Goal: Navigation & Orientation: Find specific page/section

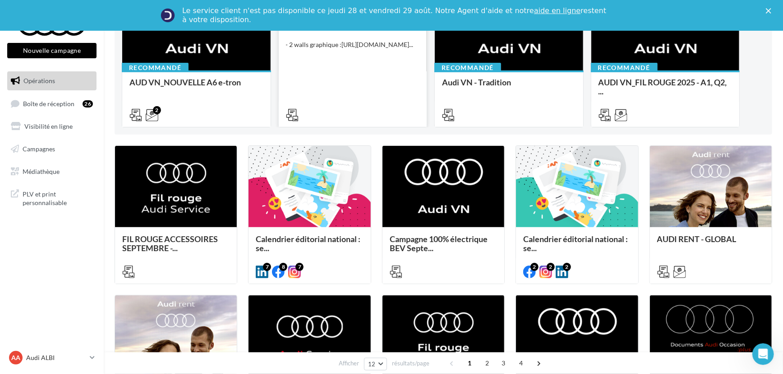
scroll to position [163, 0]
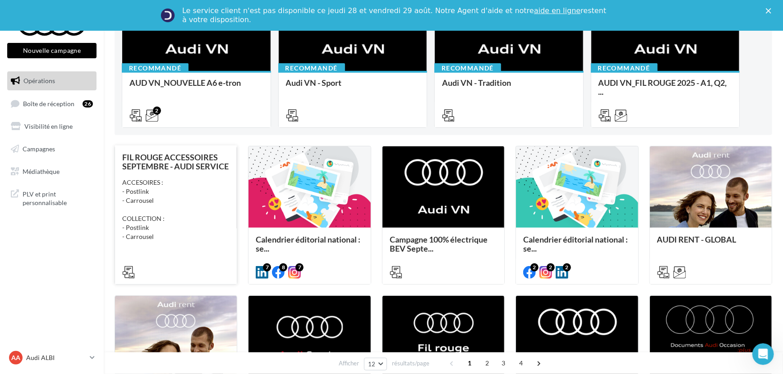
click at [182, 203] on div "ACCESOIRES : - Postlink - Carrousel COLLECTION : - Postlink - Carrousel" at bounding box center [175, 209] width 107 height 63
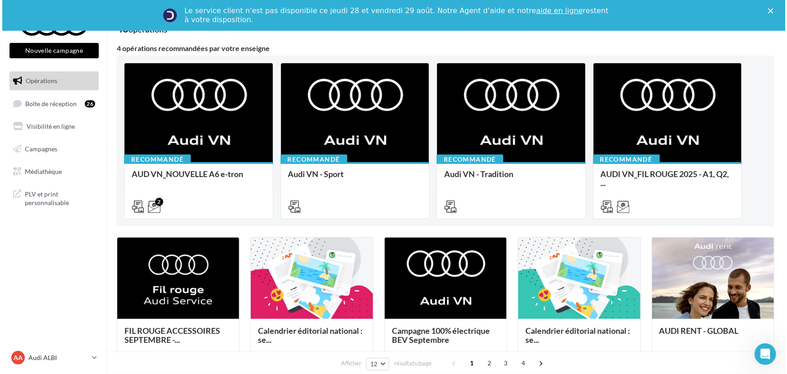
scroll to position [130, 0]
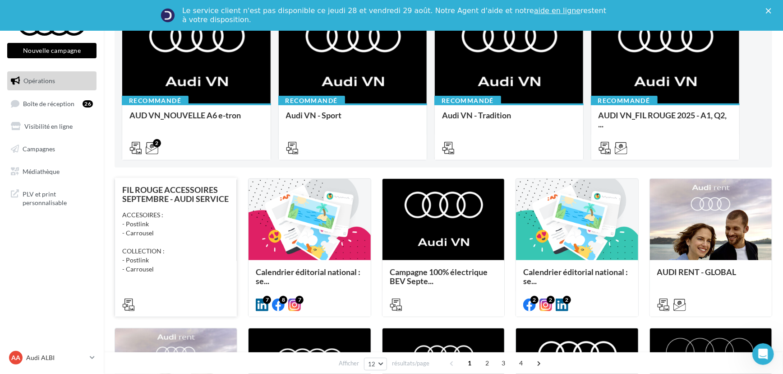
click at [167, 261] on div "ACCESOIRES : - Postlink - Carrousel COLLECTION : - Postlink - Carrousel" at bounding box center [175, 241] width 107 height 63
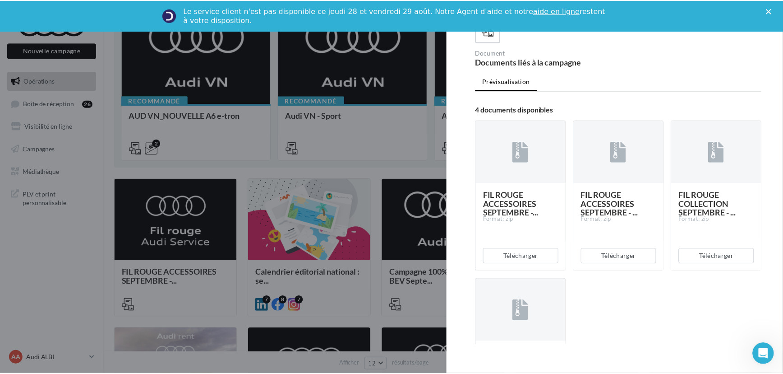
scroll to position [107, 0]
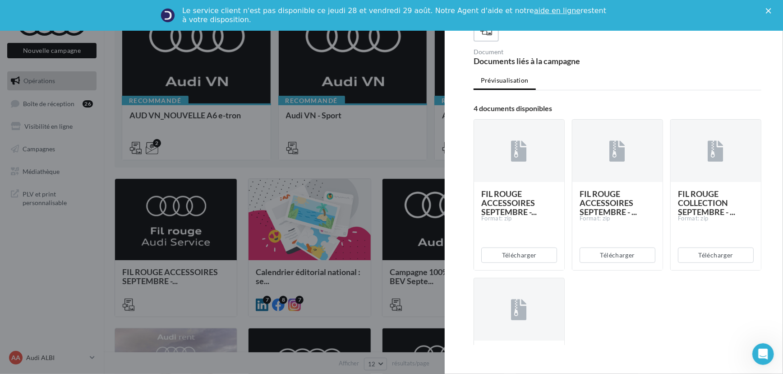
click at [412, 190] on div at bounding box center [391, 187] width 783 height 374
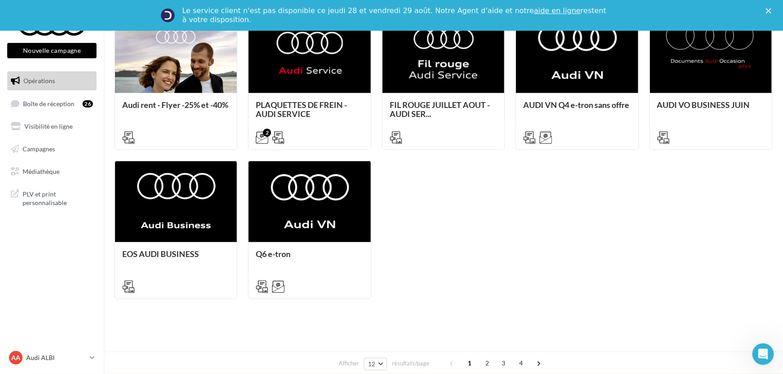
scroll to position [0, 0]
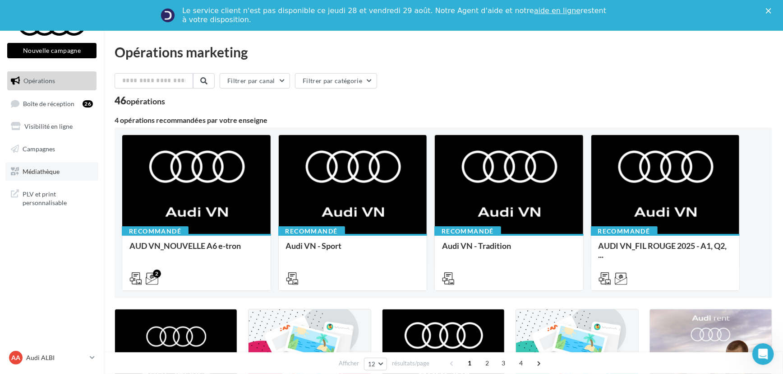
click at [28, 168] on span "Médiathèque" at bounding box center [41, 171] width 37 height 8
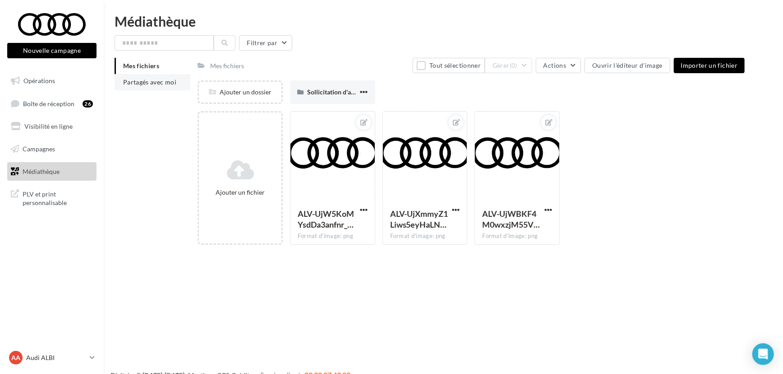
click at [136, 83] on span "Partagés avec moi" at bounding box center [149, 82] width 53 height 8
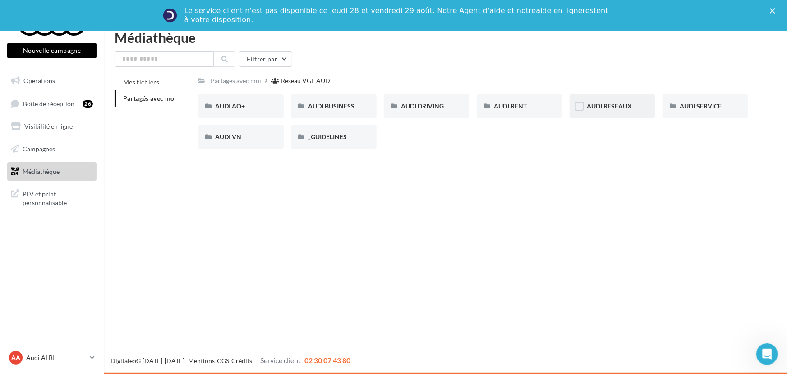
click at [596, 98] on div "AUDI RESEAUX SOCIAUX" at bounding box center [613, 105] width 86 height 23
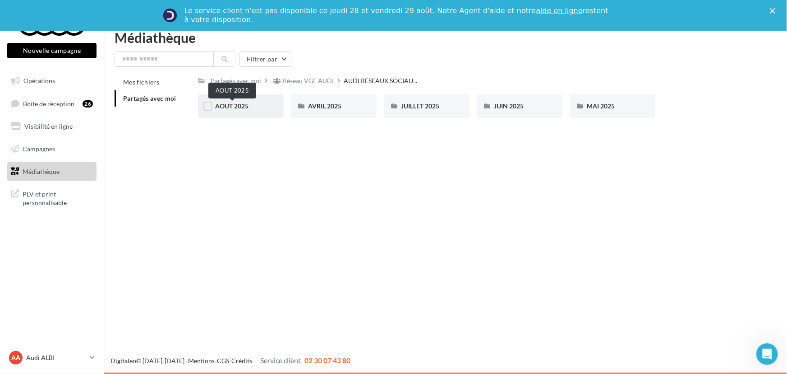
click at [239, 103] on span "AOUT 2025" at bounding box center [231, 106] width 33 height 8
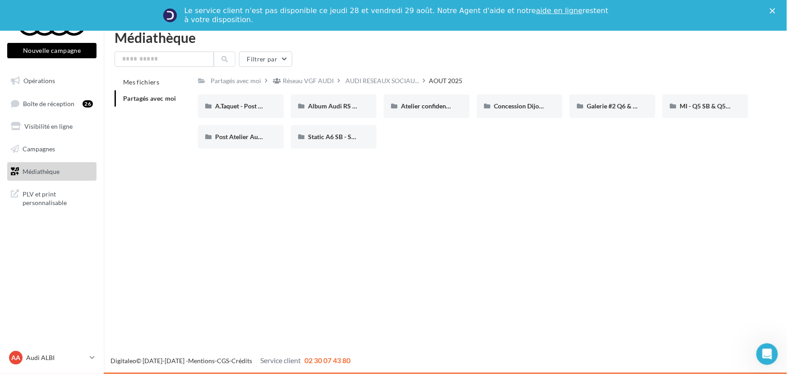
click at [378, 327] on div "Nouvelle campagne Nouvelle campagne Opérations Boîte de réception 26 Visibilité…" at bounding box center [393, 202] width 787 height 343
click at [594, 258] on div "Nouvelle campagne Nouvelle campagne Opérations Boîte de réception 26 Visibilité…" at bounding box center [393, 202] width 787 height 343
